Goal: Find specific page/section: Locate a particular part of the current website

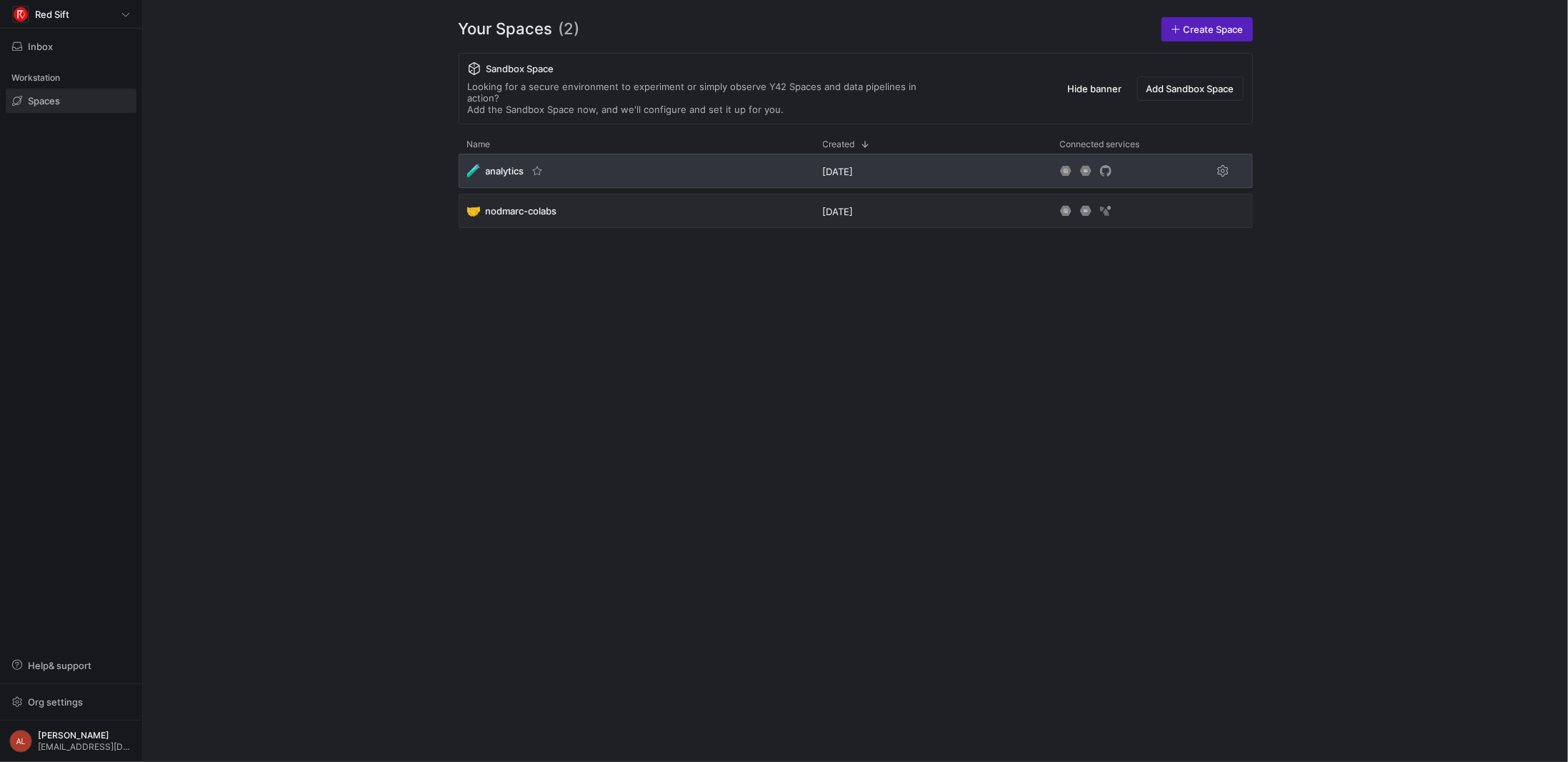
click at [640, 153] on div "🧪 analytics" at bounding box center [636, 170] width 355 height 34
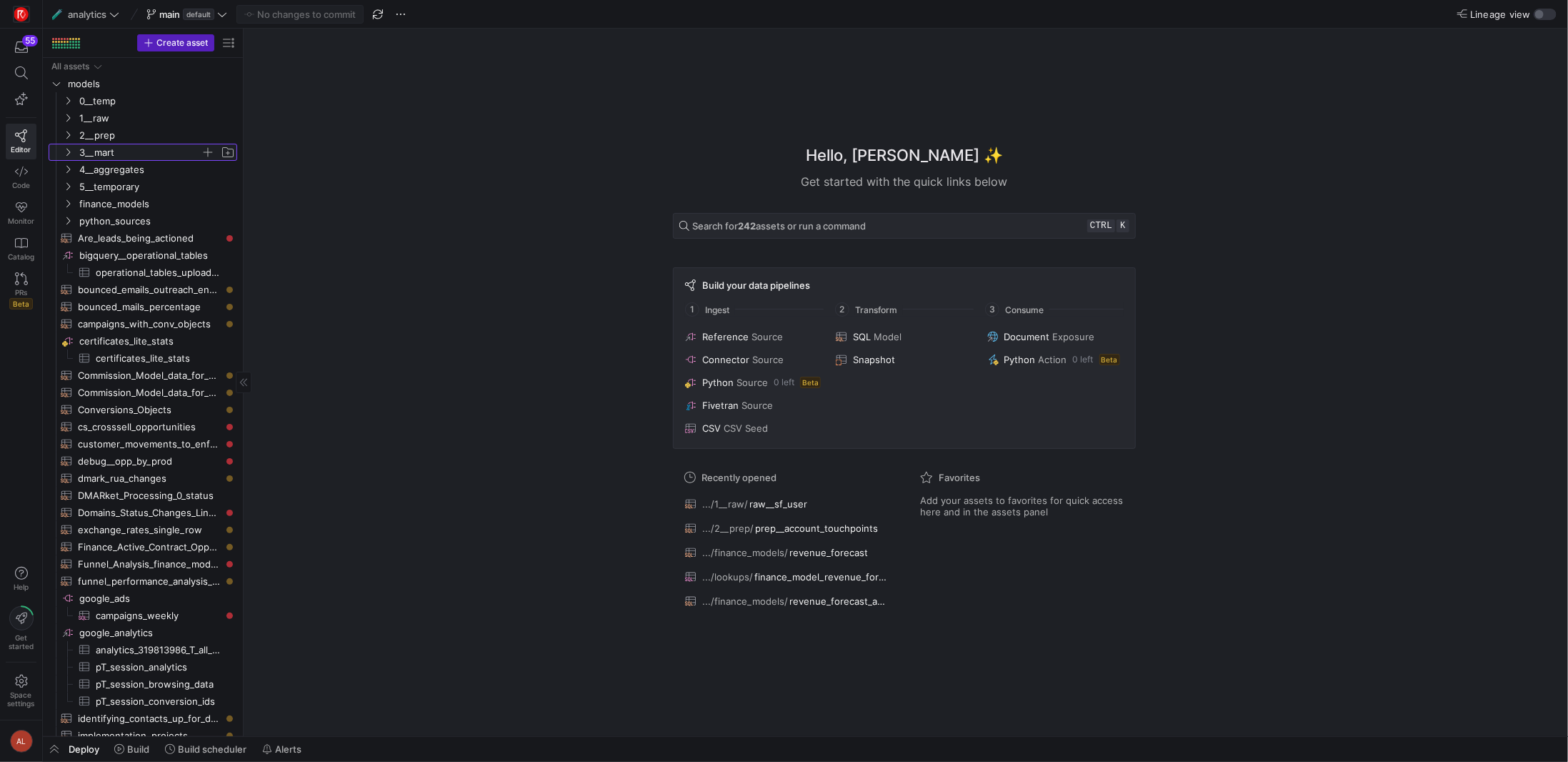
click at [69, 146] on y42-icon "Press SPACE to select this row." at bounding box center [68, 152] width 12 height 12
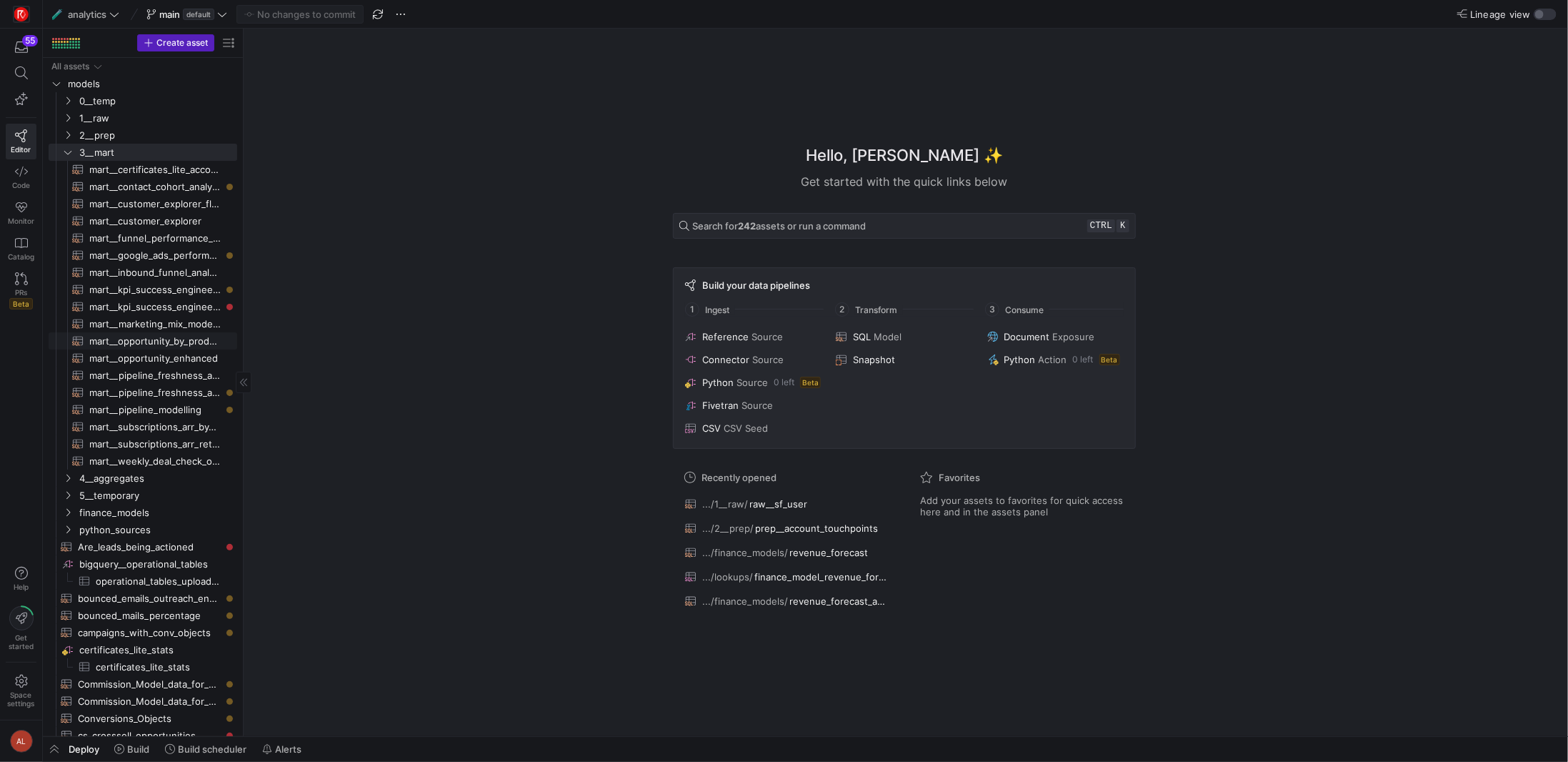
click at [169, 337] on span "mart__opportunity_by_product_line​​​​​​​​​​" at bounding box center [155, 341] width 132 height 17
